Goal: Transaction & Acquisition: Purchase product/service

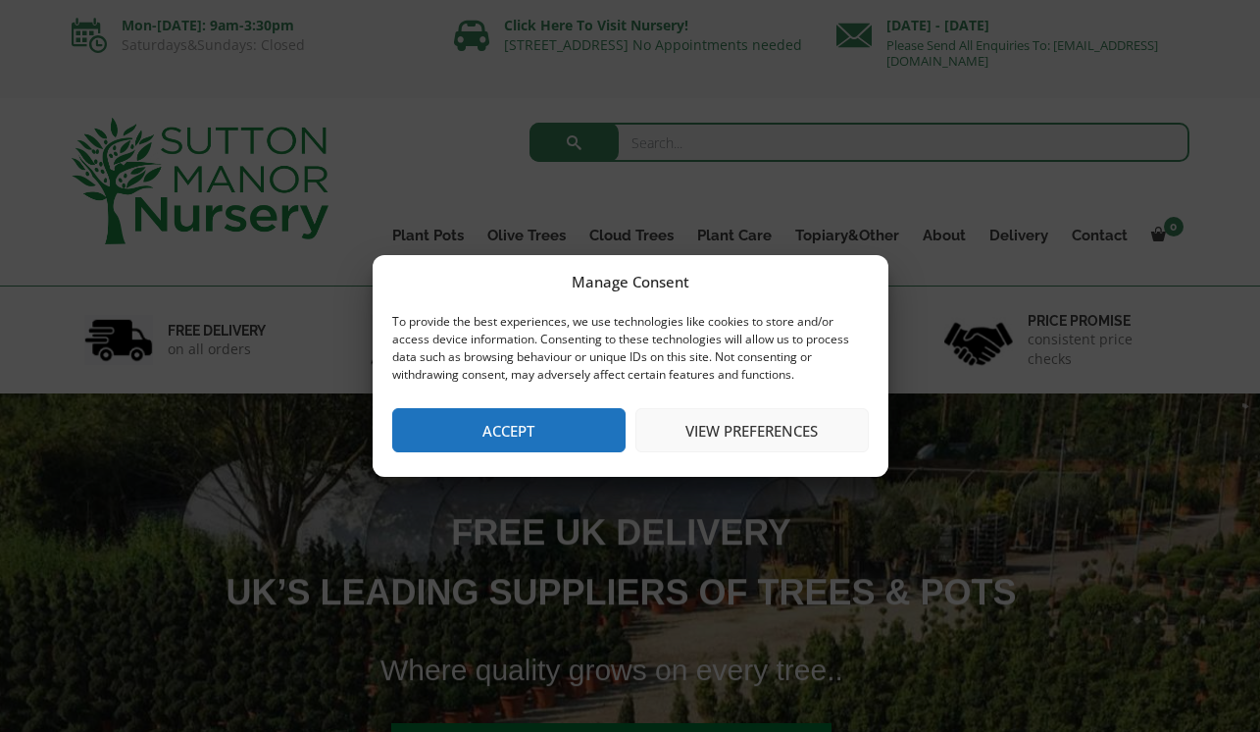
click at [568, 425] on button "Accept" at bounding box center [508, 430] width 233 height 44
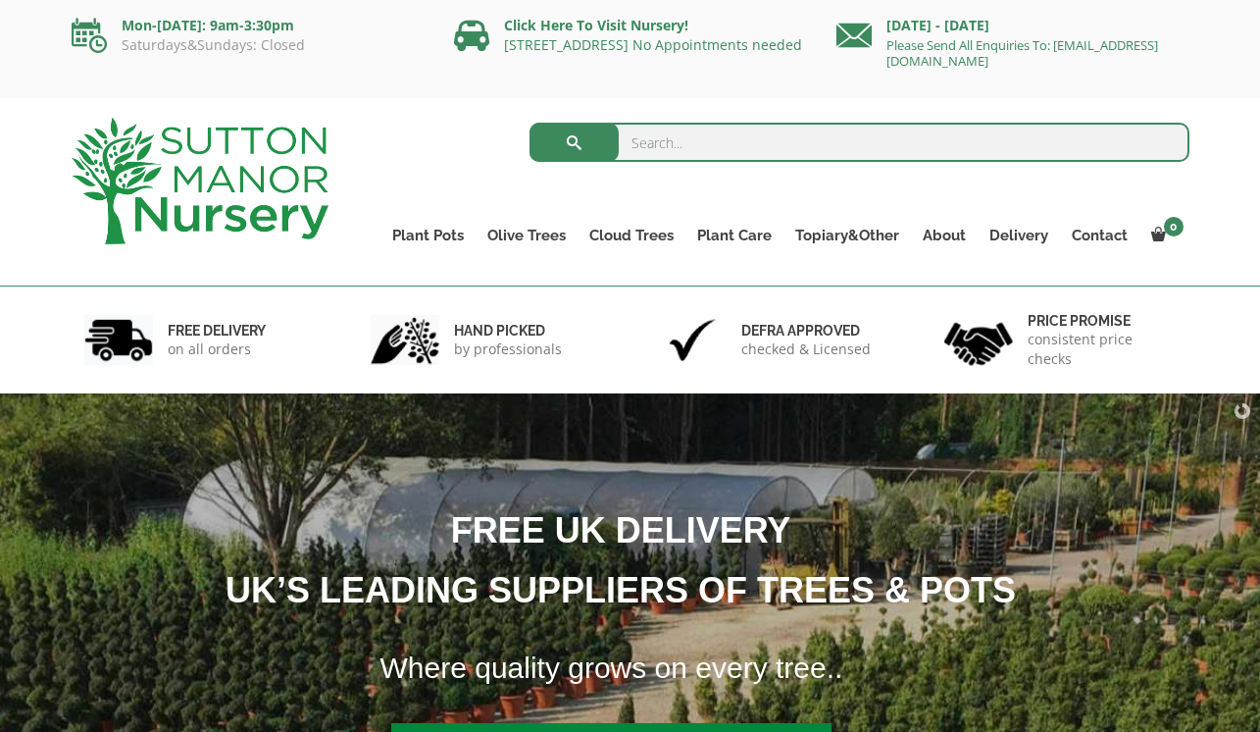
click at [668, 147] on input "search" at bounding box center [860, 142] width 660 height 39
type input "pots"
click at [530, 123] on button "submit" at bounding box center [574, 142] width 89 height 39
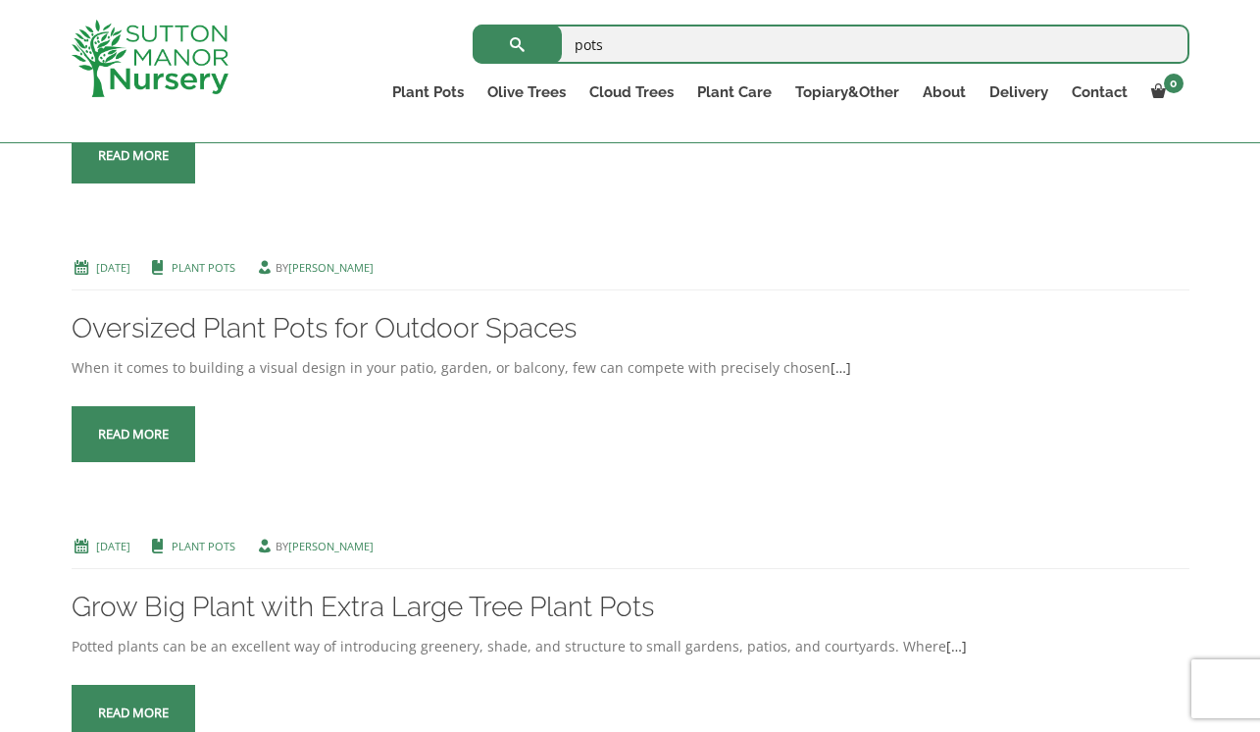
scroll to position [2841, 0]
click at [396, 311] on link "Oversized Plant Pots for Outdoor Spaces" at bounding box center [324, 327] width 505 height 32
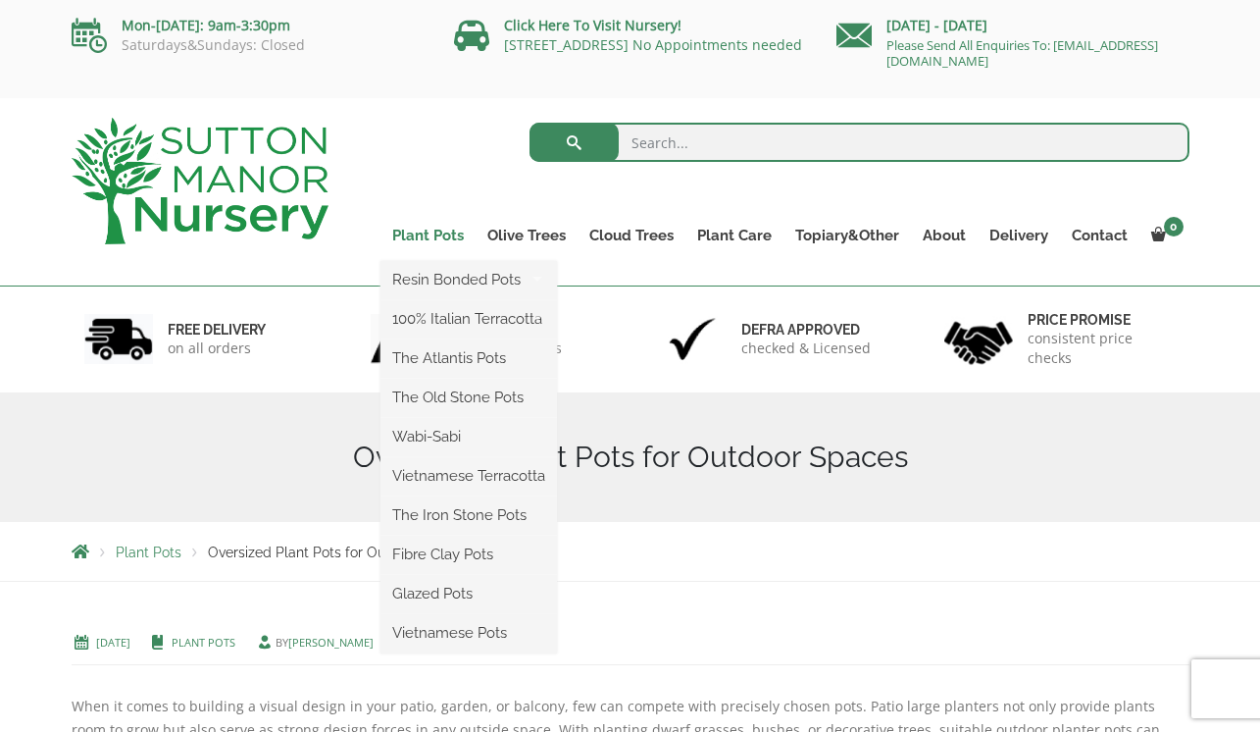
click at [441, 227] on link "Plant Pots" at bounding box center [428, 235] width 95 height 27
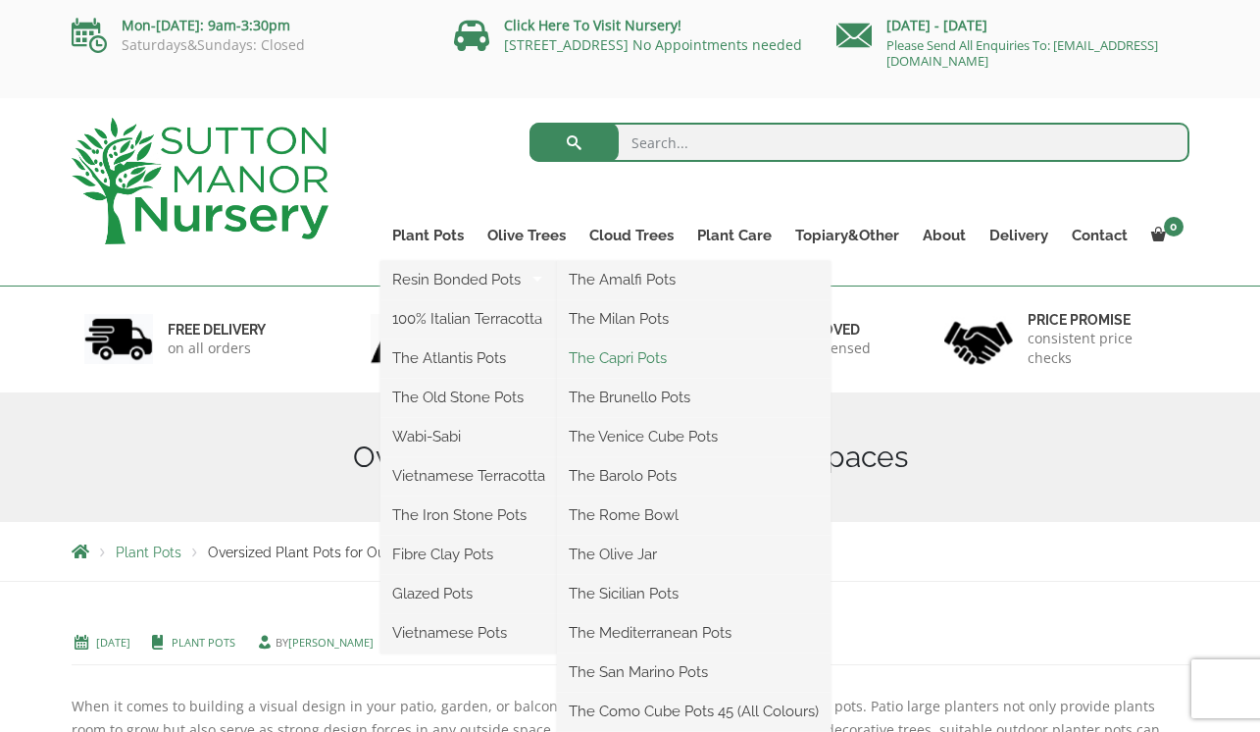
click at [607, 362] on link "The Capri Pots" at bounding box center [694, 357] width 274 height 29
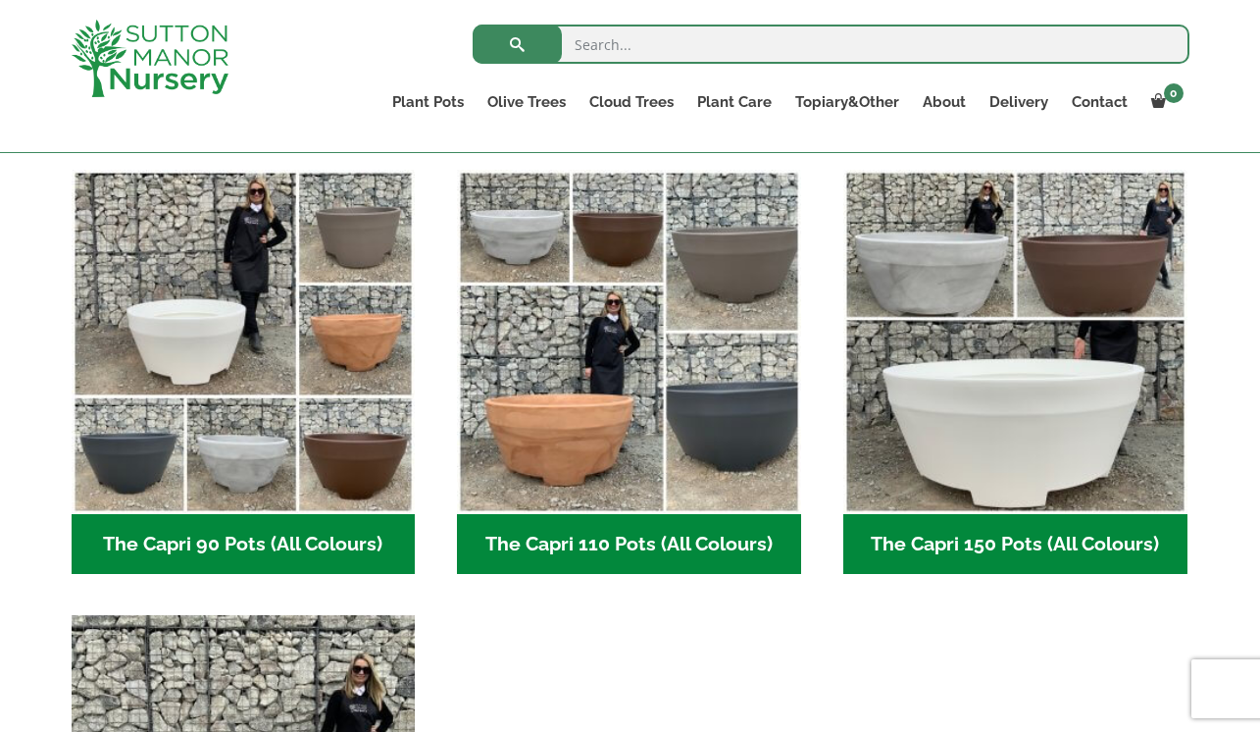
scroll to position [946, 0]
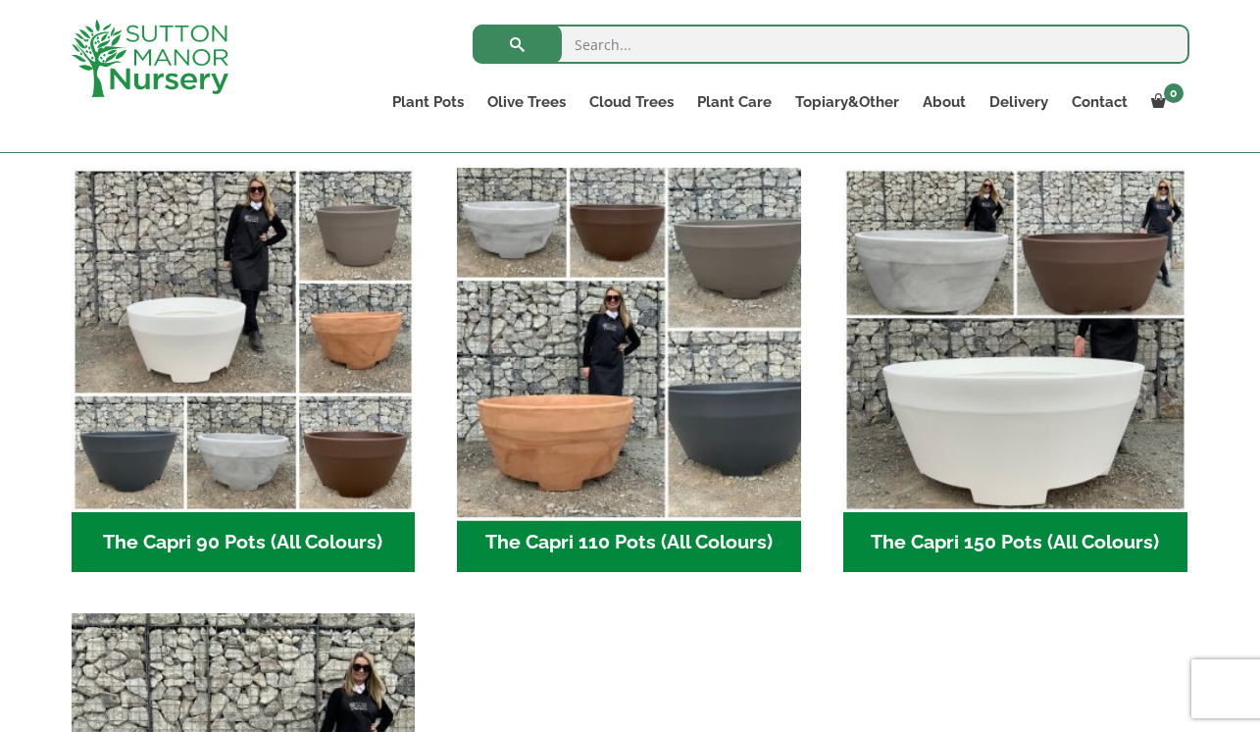
click at [714, 409] on img "Visit product category The Capri 110 Pots (All Colours)" at bounding box center [629, 340] width 361 height 361
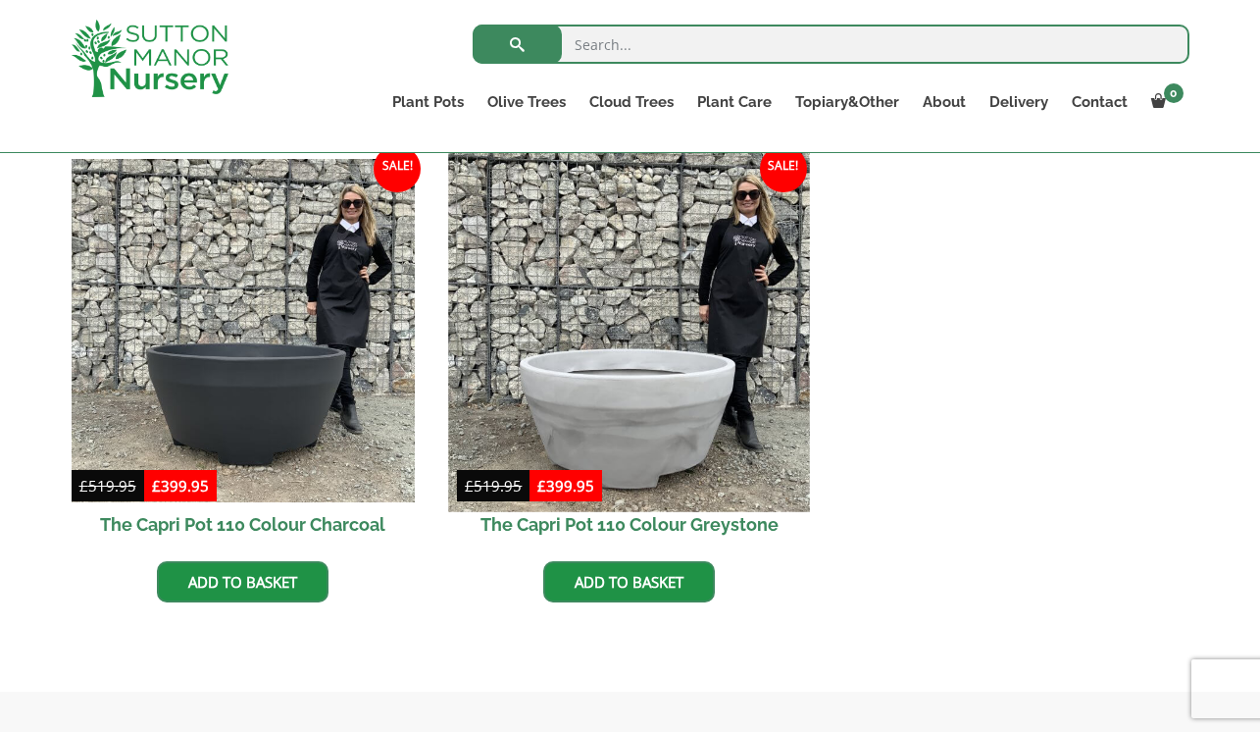
scroll to position [982, 0]
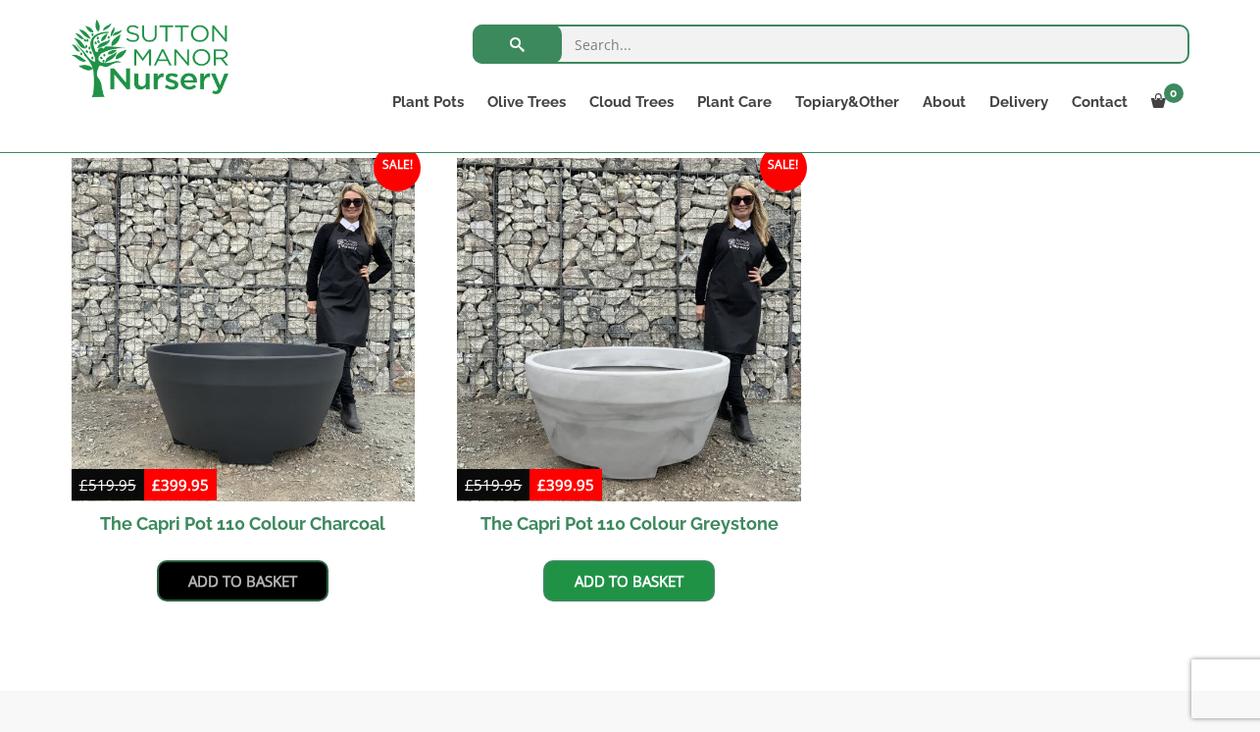
click at [292, 576] on link "Add to basket" at bounding box center [243, 580] width 172 height 41
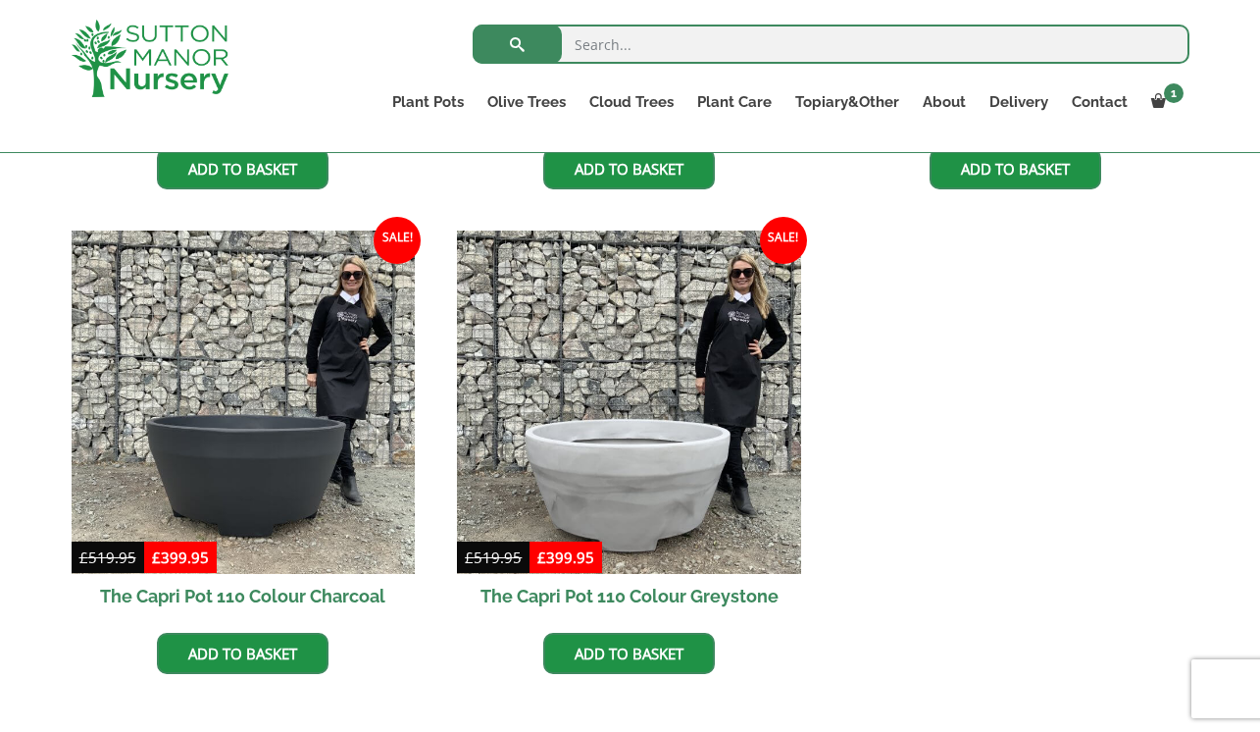
scroll to position [1008, 0]
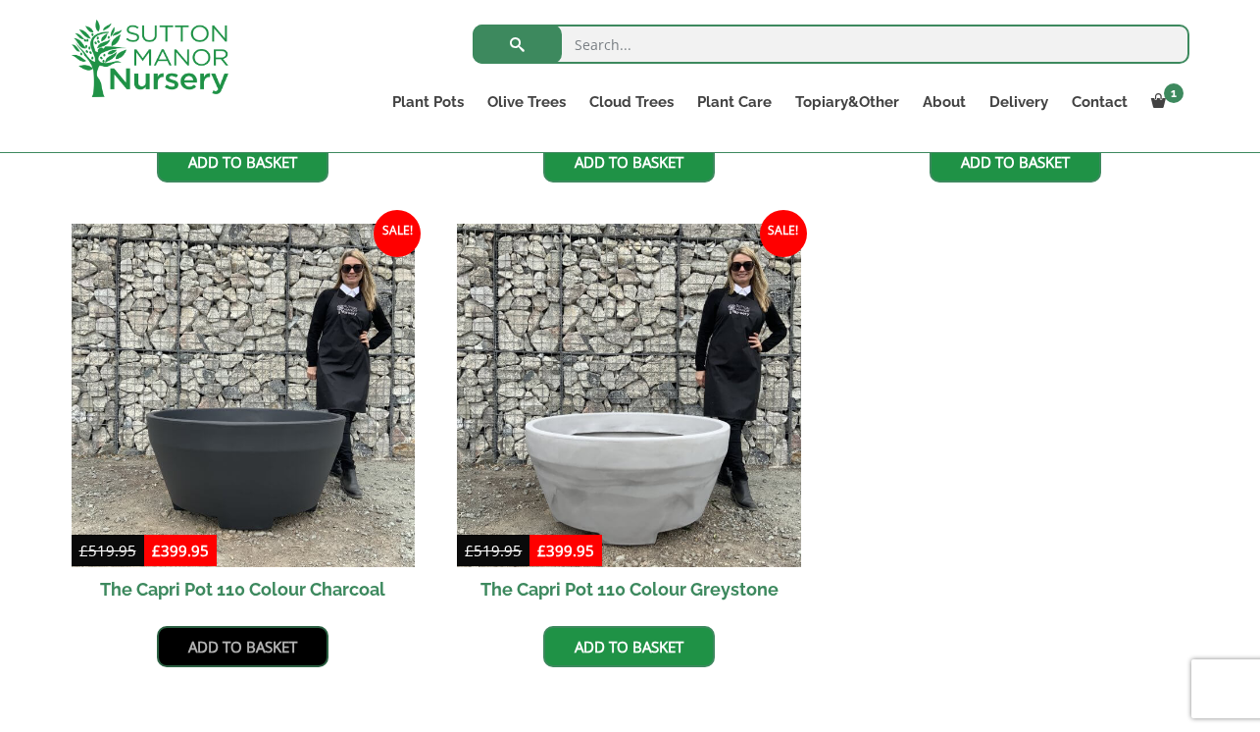
click at [277, 655] on link "Add to basket" at bounding box center [243, 646] width 172 height 41
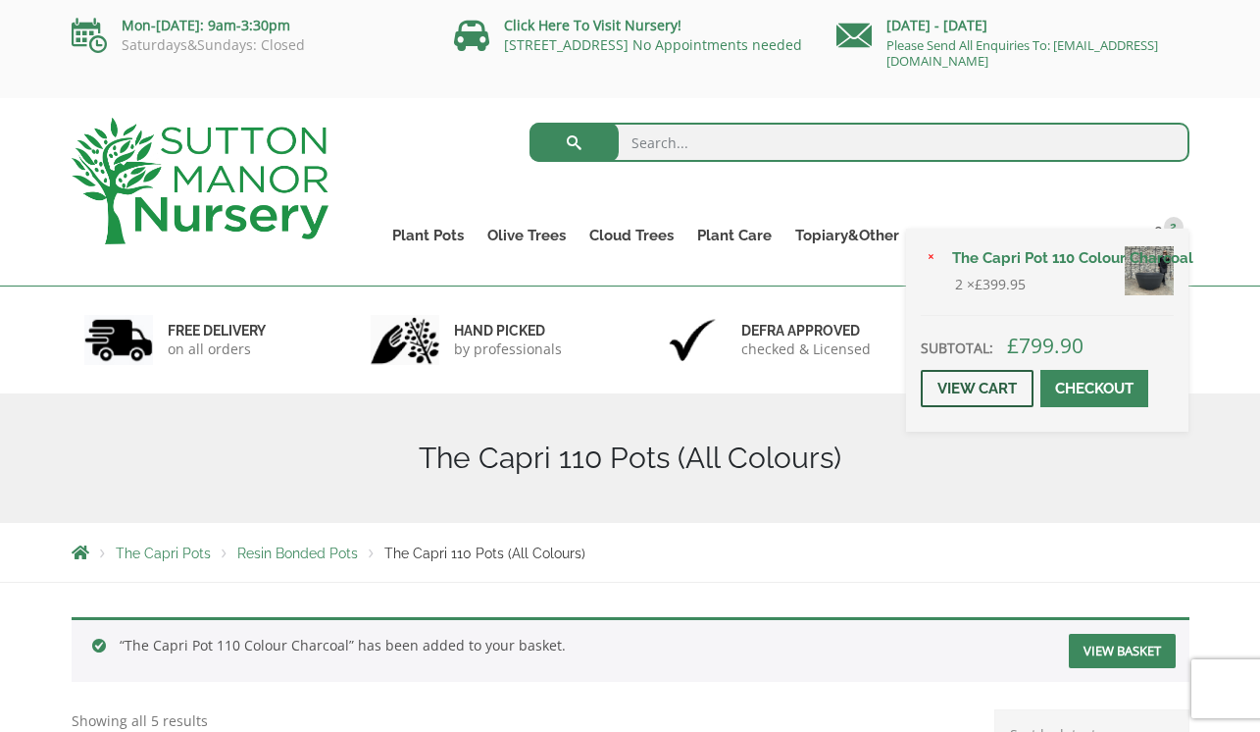
click at [963, 379] on link "View cart" at bounding box center [977, 388] width 113 height 37
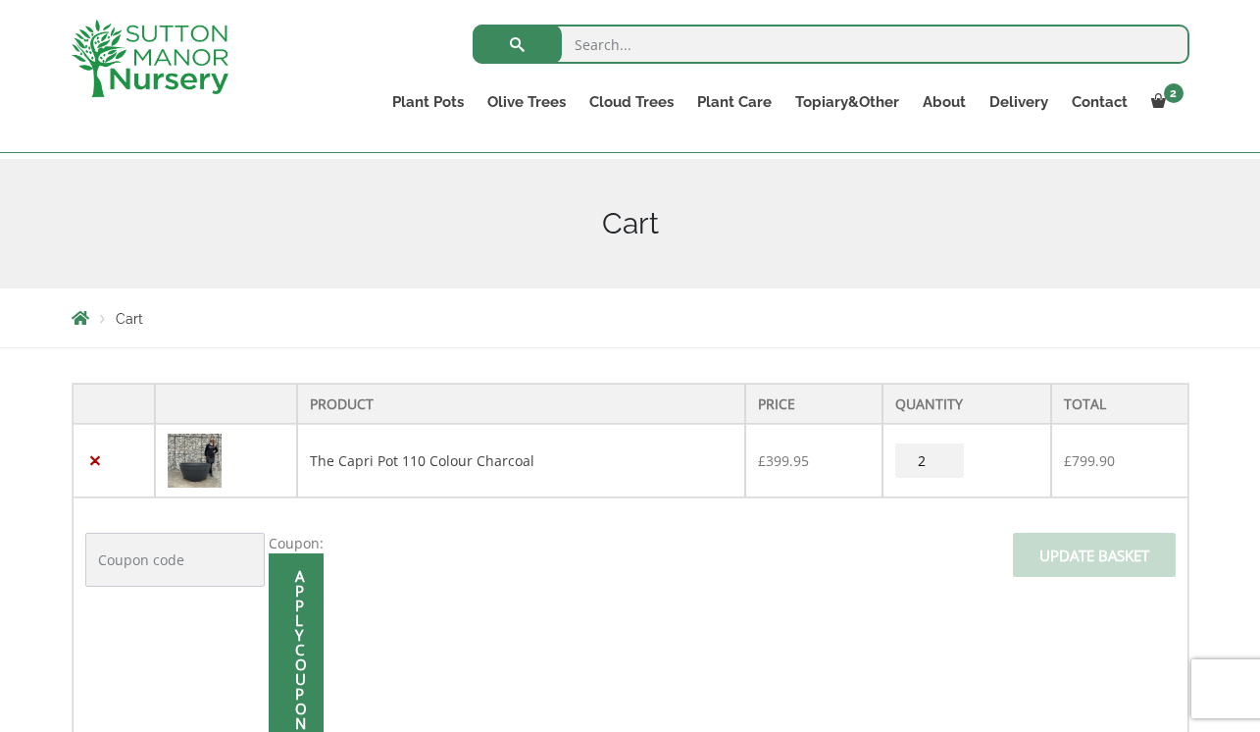
scroll to position [228, 0]
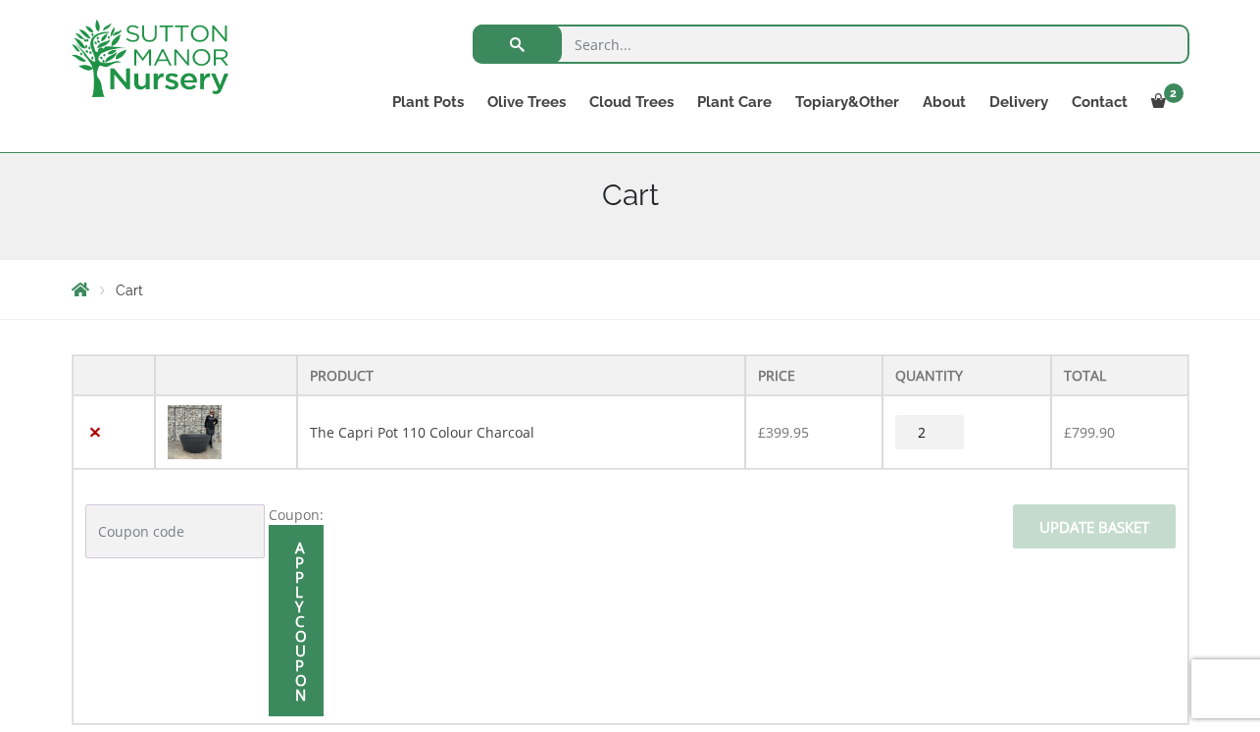
click at [932, 436] on input "2" at bounding box center [930, 432] width 69 height 34
click at [948, 443] on input "2" at bounding box center [930, 432] width 69 height 34
type input "1"
click at [946, 437] on input "1" at bounding box center [930, 432] width 69 height 34
click at [1070, 533] on input "Update basket" at bounding box center [1094, 526] width 163 height 44
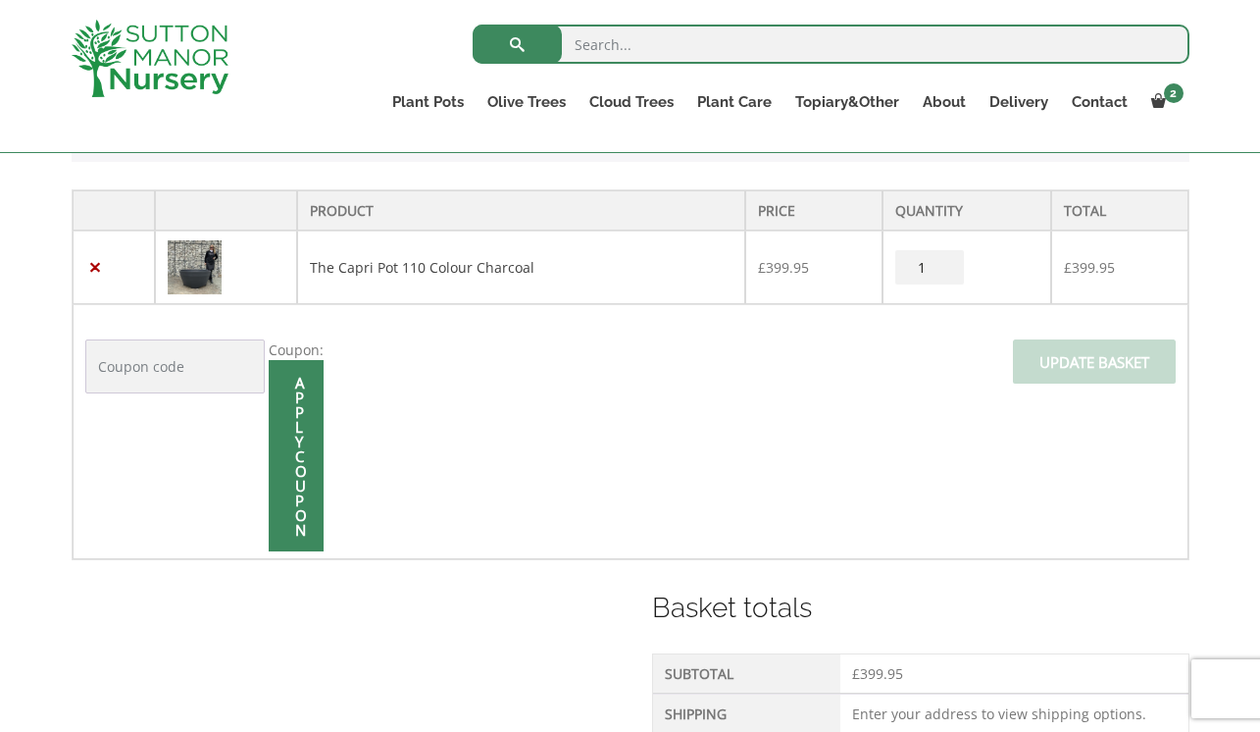
scroll to position [484, 0]
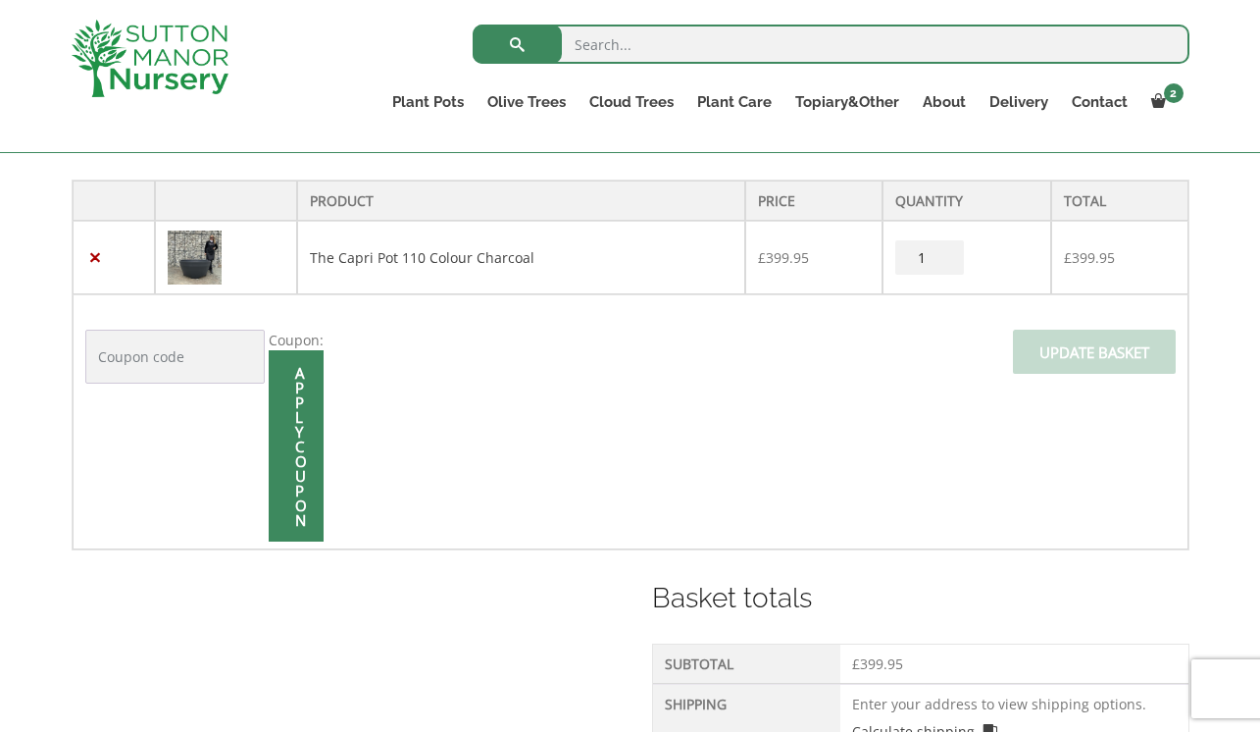
click at [1087, 424] on td "Coupon: Apply coupon Update basket" at bounding box center [631, 421] width 1116 height 255
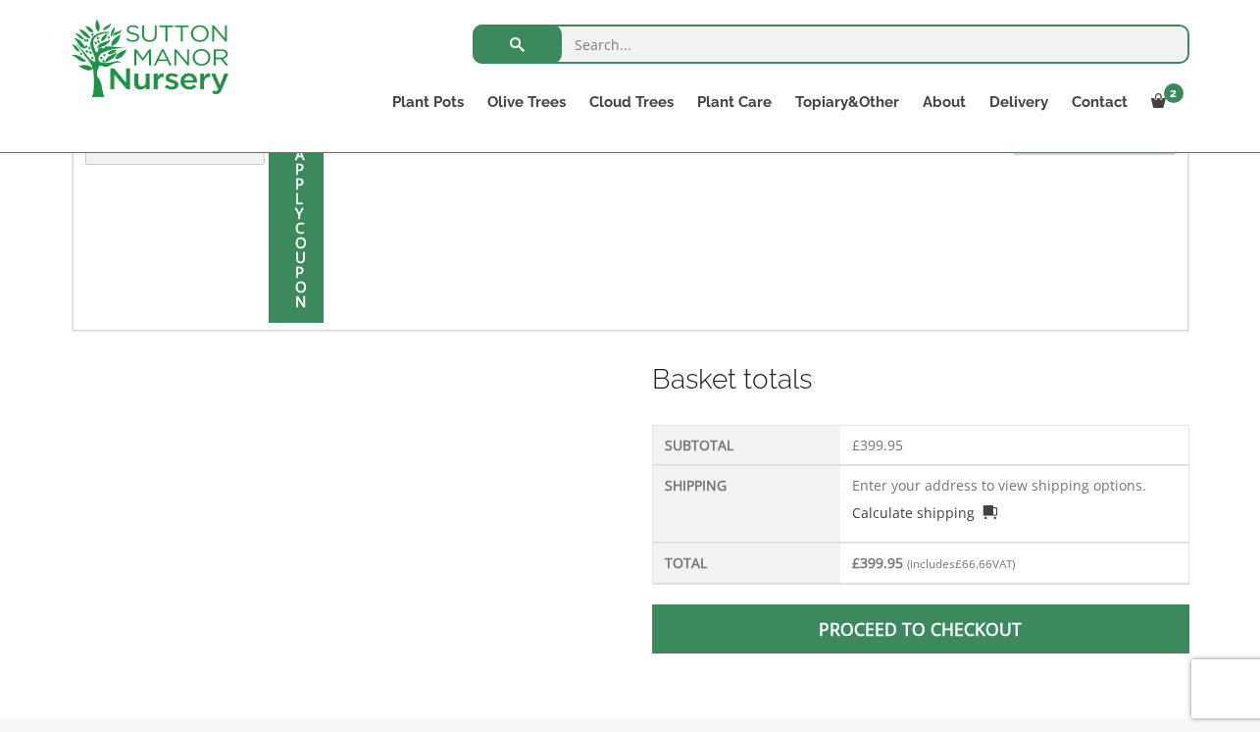
scroll to position [706, 0]
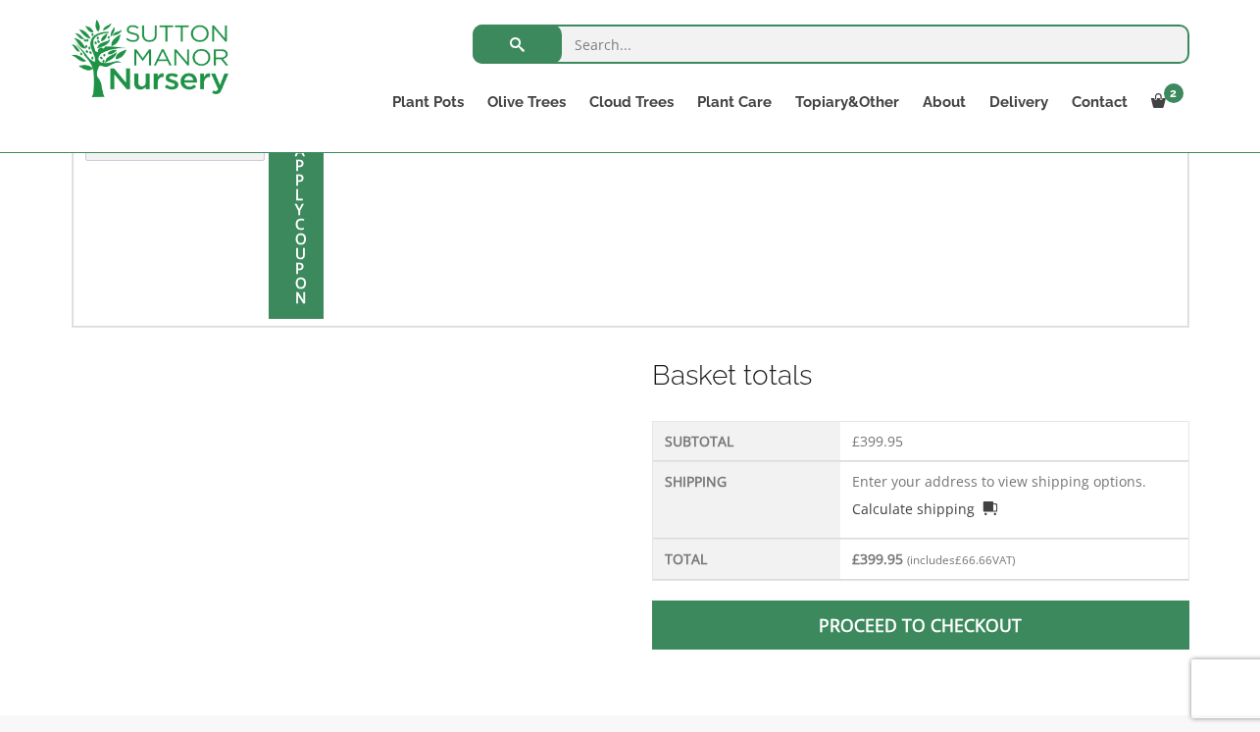
click at [921, 625] on span at bounding box center [921, 625] width 0 height 0
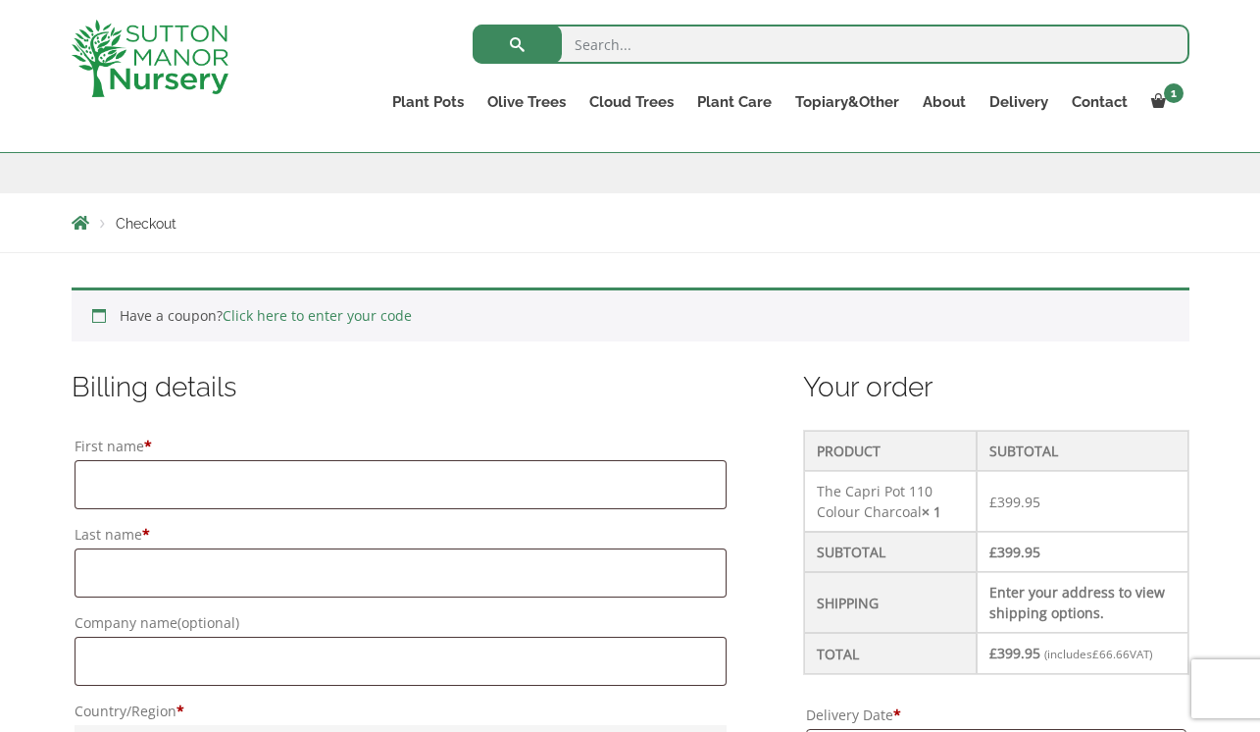
scroll to position [297, 0]
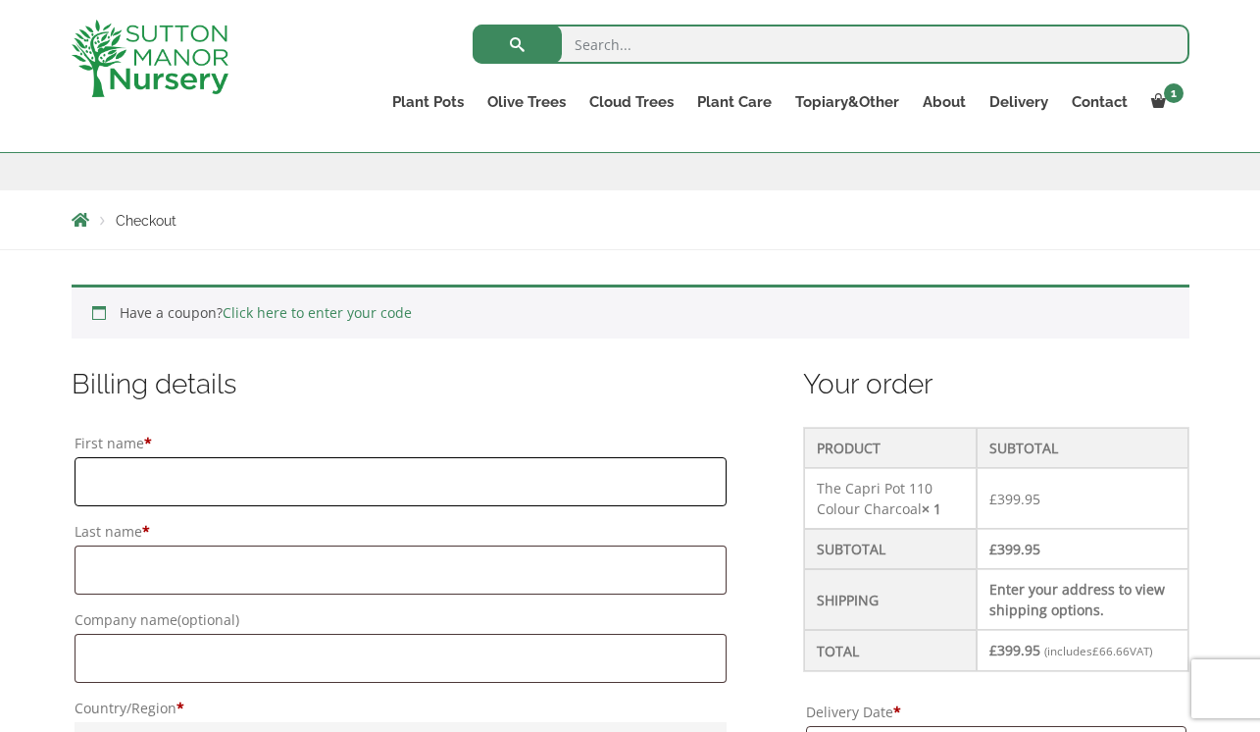
click at [187, 487] on input "First name *" at bounding box center [401, 481] width 652 height 49
type input "melanie"
type input "hardcastle"
type input "17 Grange Park"
type input "Ferring"
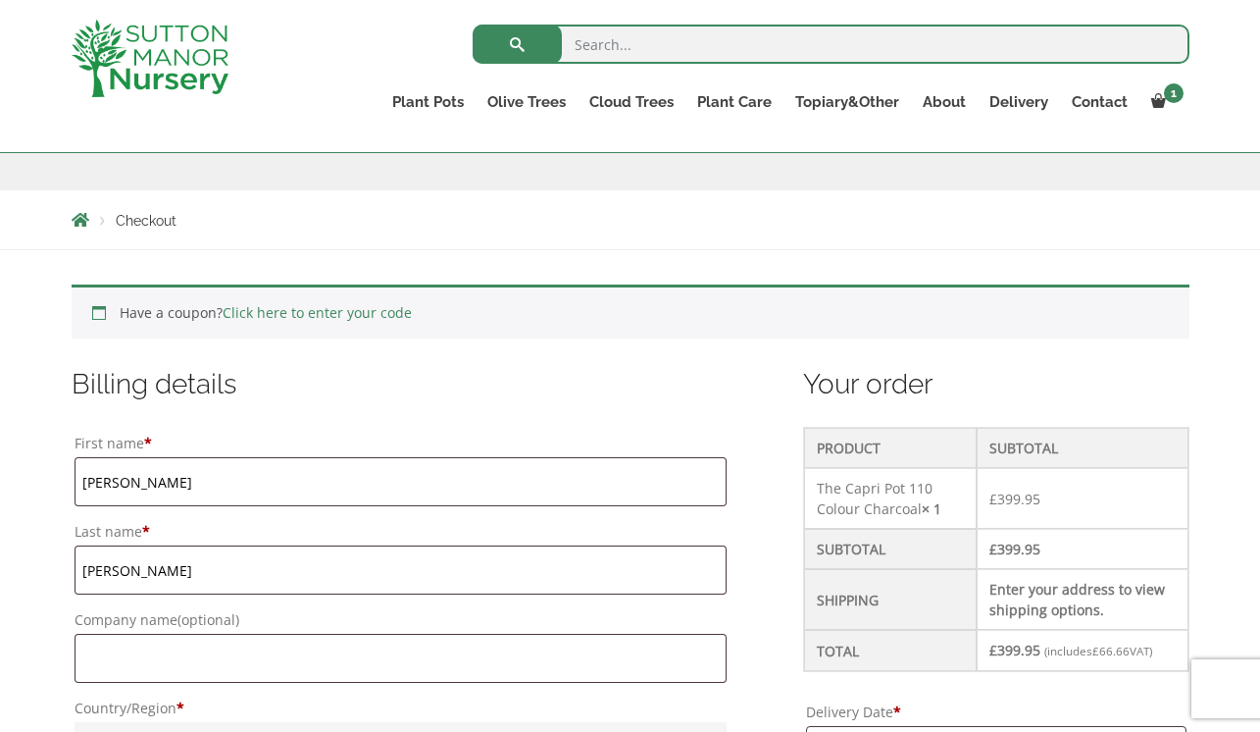
type input "Worthing"
type input "West Sussex"
type input "BN12 5LS"
type input "07951418452"
type input "[PERSON_NAME][EMAIL_ADDRESS][PERSON_NAME][DOMAIN_NAME]"
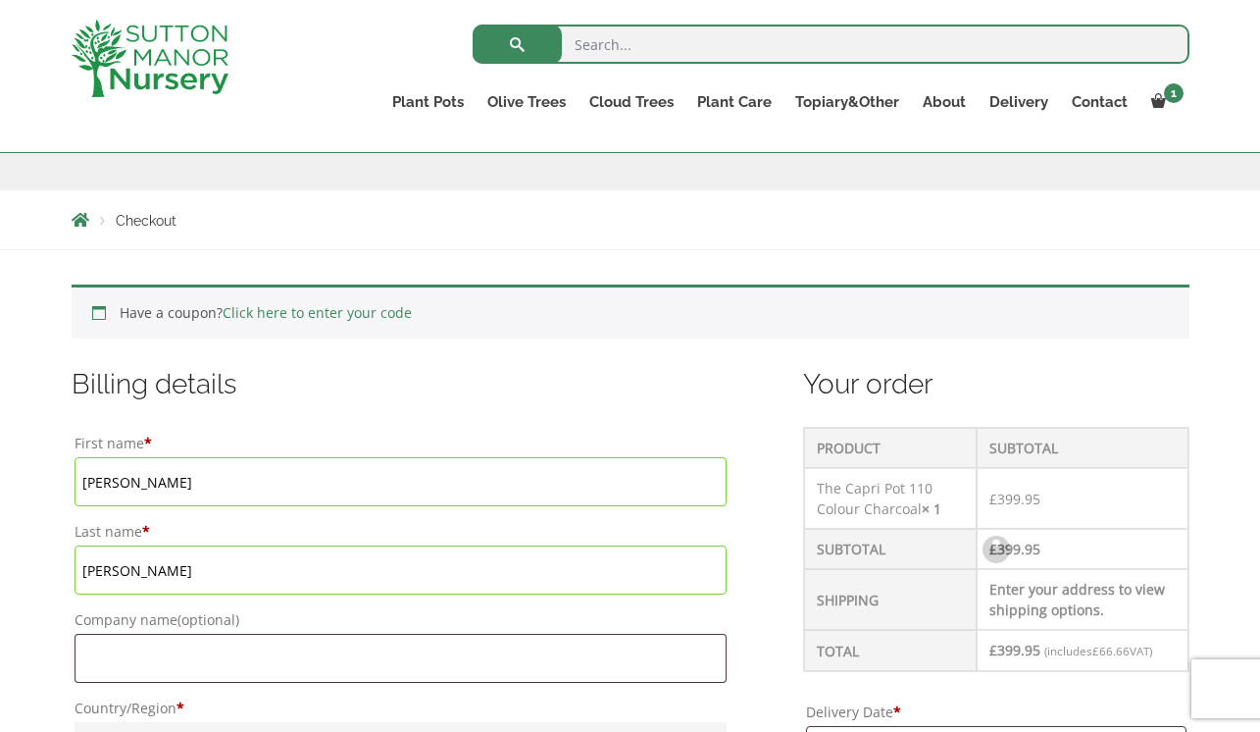
scroll to position [336, 0]
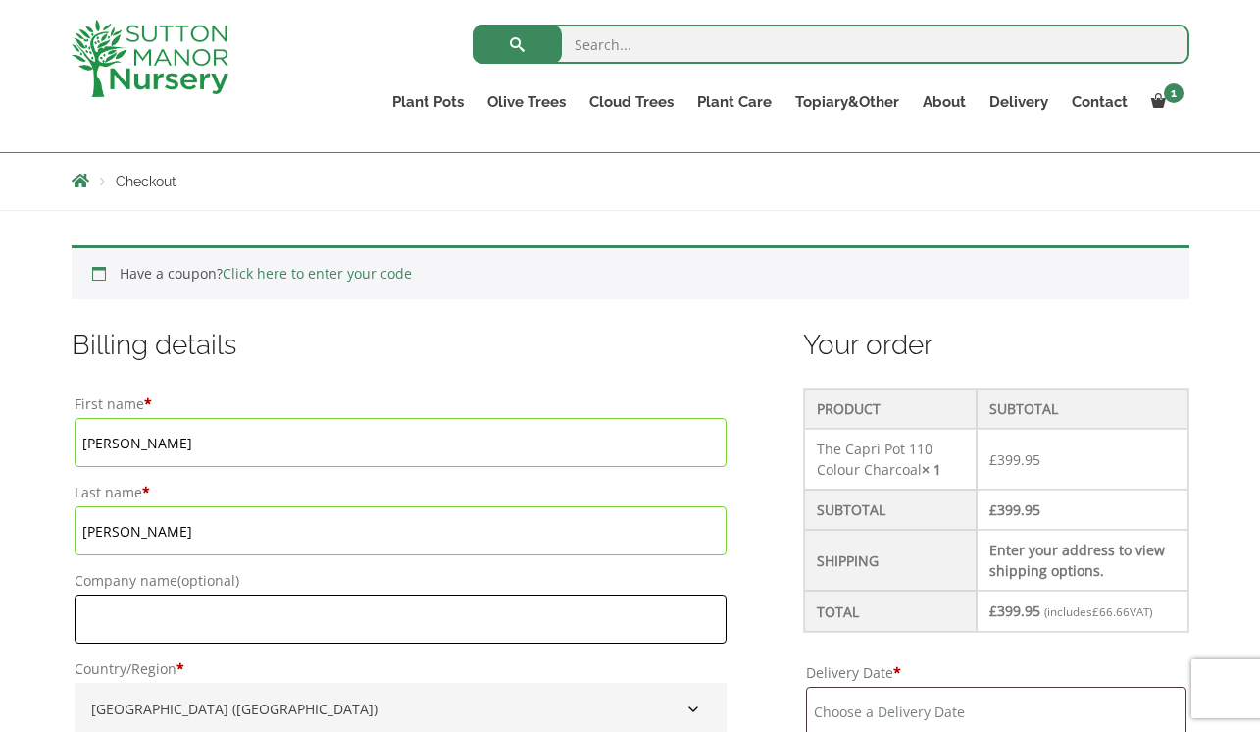
click at [138, 626] on input "Company name (optional)" at bounding box center [401, 618] width 652 height 49
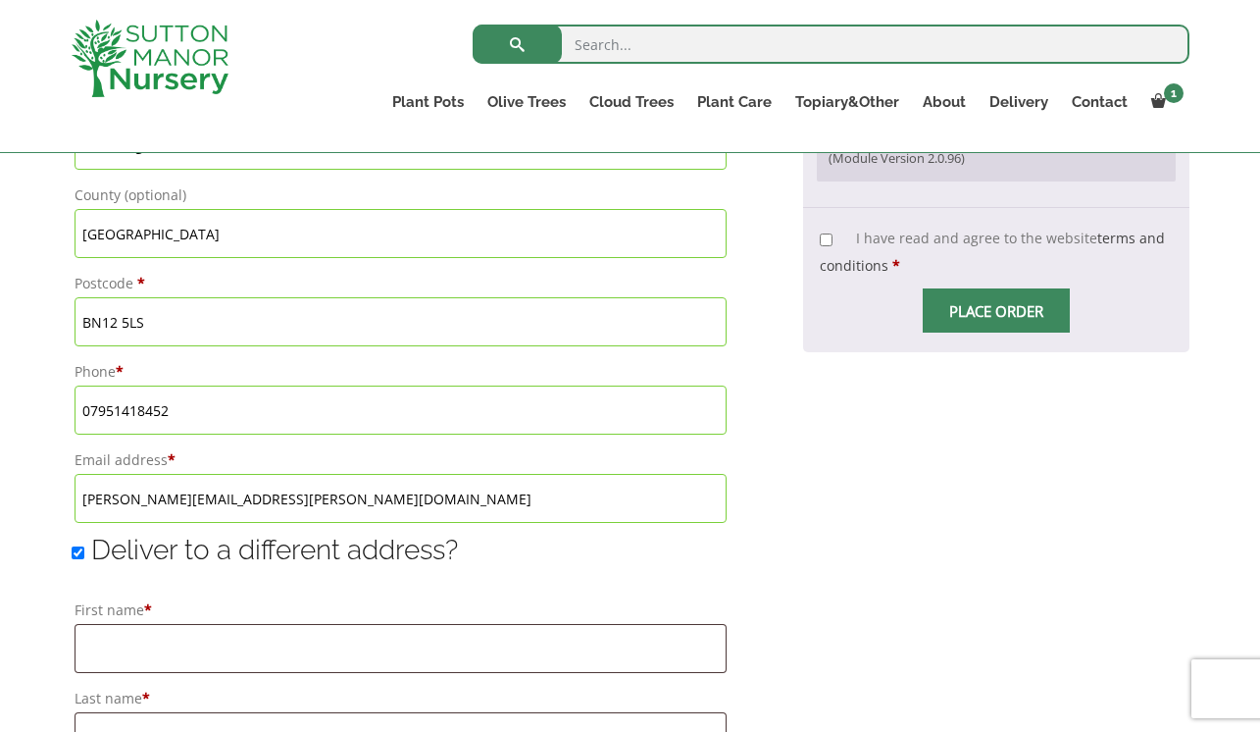
scroll to position [1135, 0]
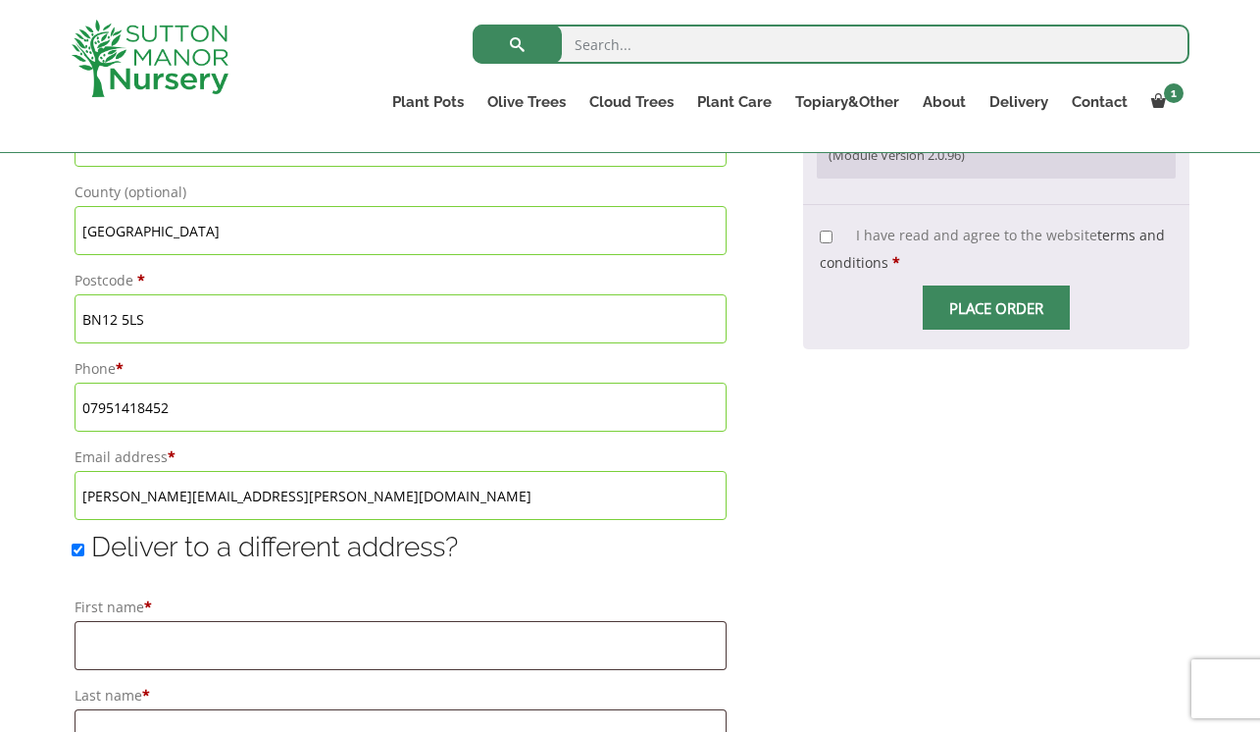
click at [78, 552] on input "Deliver to a different address?" at bounding box center [78, 549] width 13 height 13
checkbox input "false"
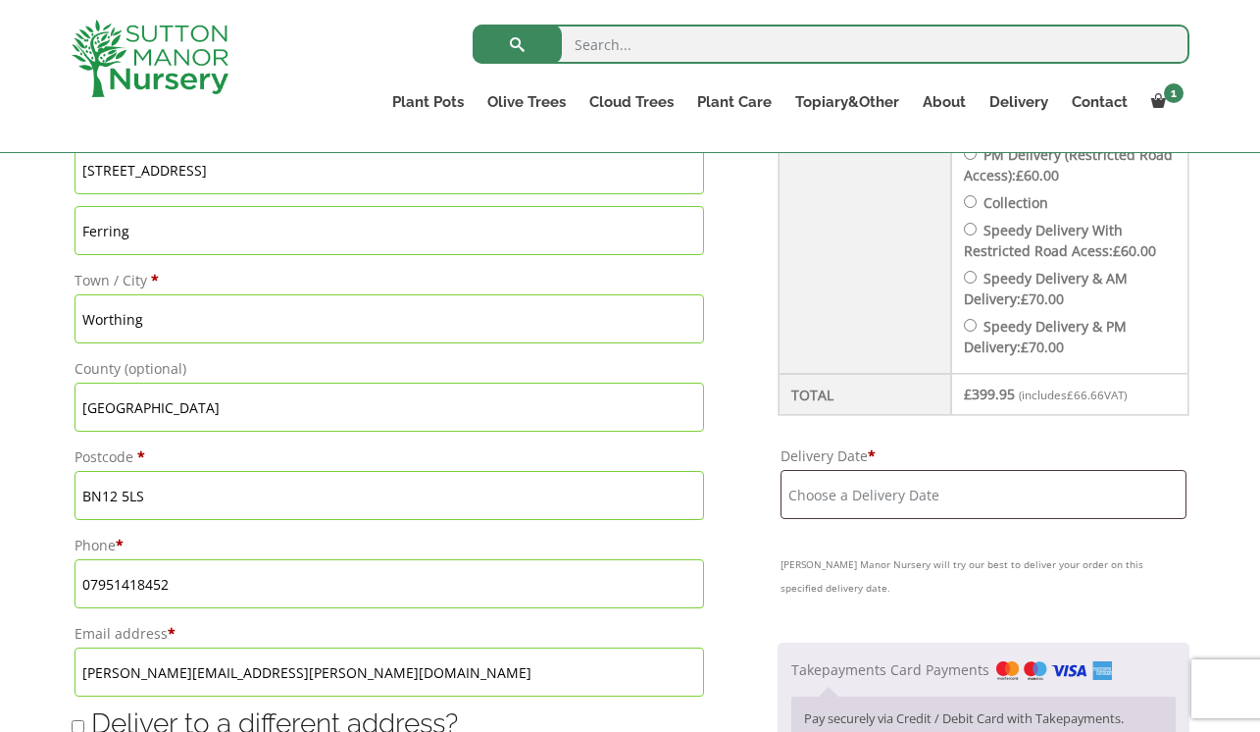
scroll to position [938, 0]
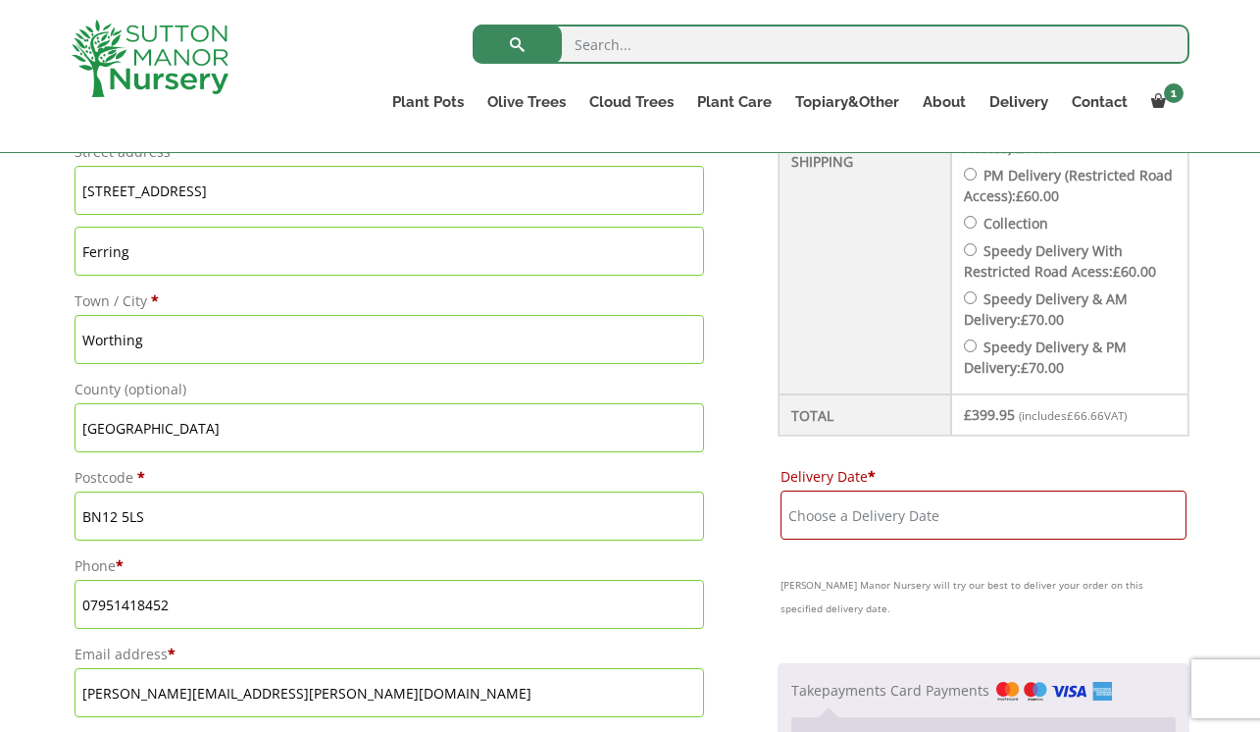
click at [846, 517] on input "Delivery Date *" at bounding box center [983, 514] width 405 height 49
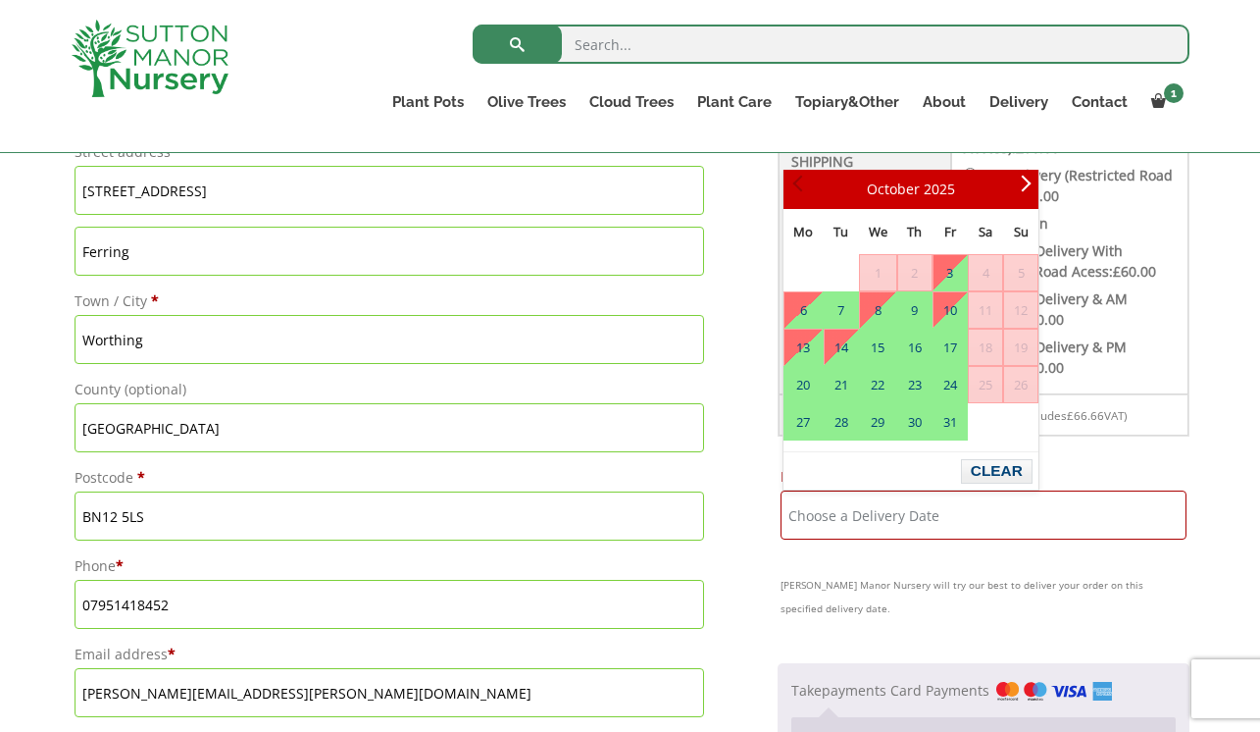
click at [800, 181] on span "Prev" at bounding box center [801, 189] width 16 height 16
click at [847, 308] on link "7" at bounding box center [841, 309] width 33 height 35
type input "[DATE]"
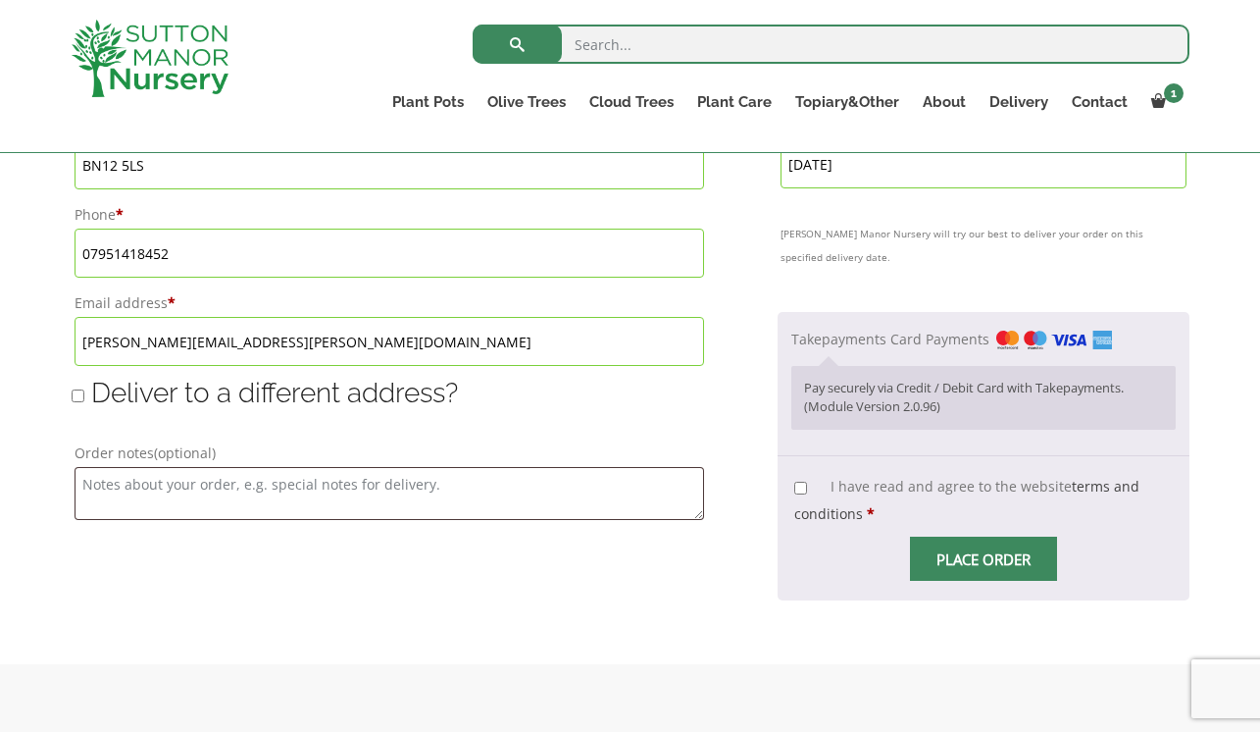
scroll to position [1290, 0]
click at [806, 487] on input "I have read and agree to the website terms and conditions *" at bounding box center [801, 487] width 13 height 13
checkbox input "true"
click at [983, 556] on input "Place order" at bounding box center [983, 558] width 147 height 44
